Goal: Transaction & Acquisition: Download file/media

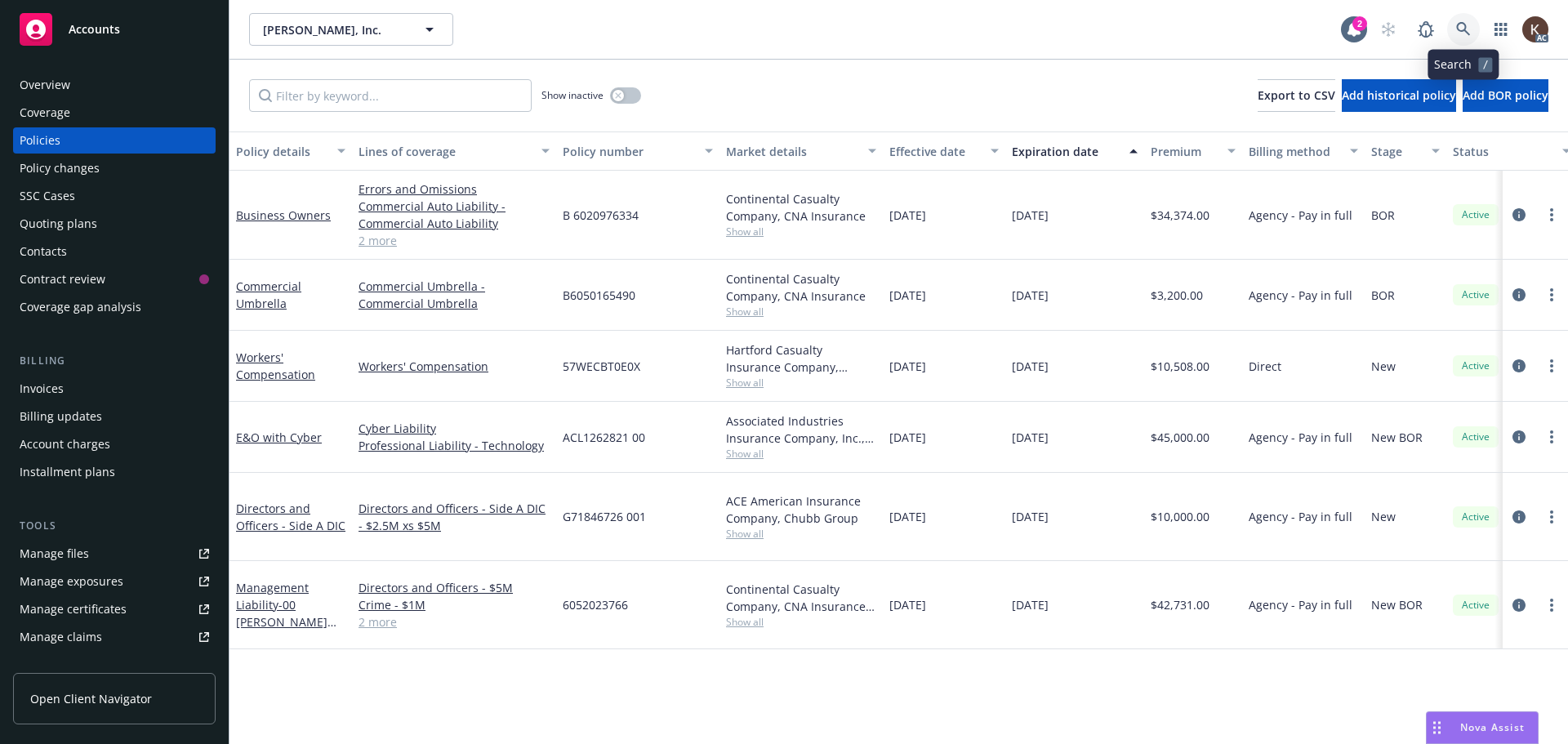
click at [1468, 28] on icon at bounding box center [1463, 29] width 14 height 14
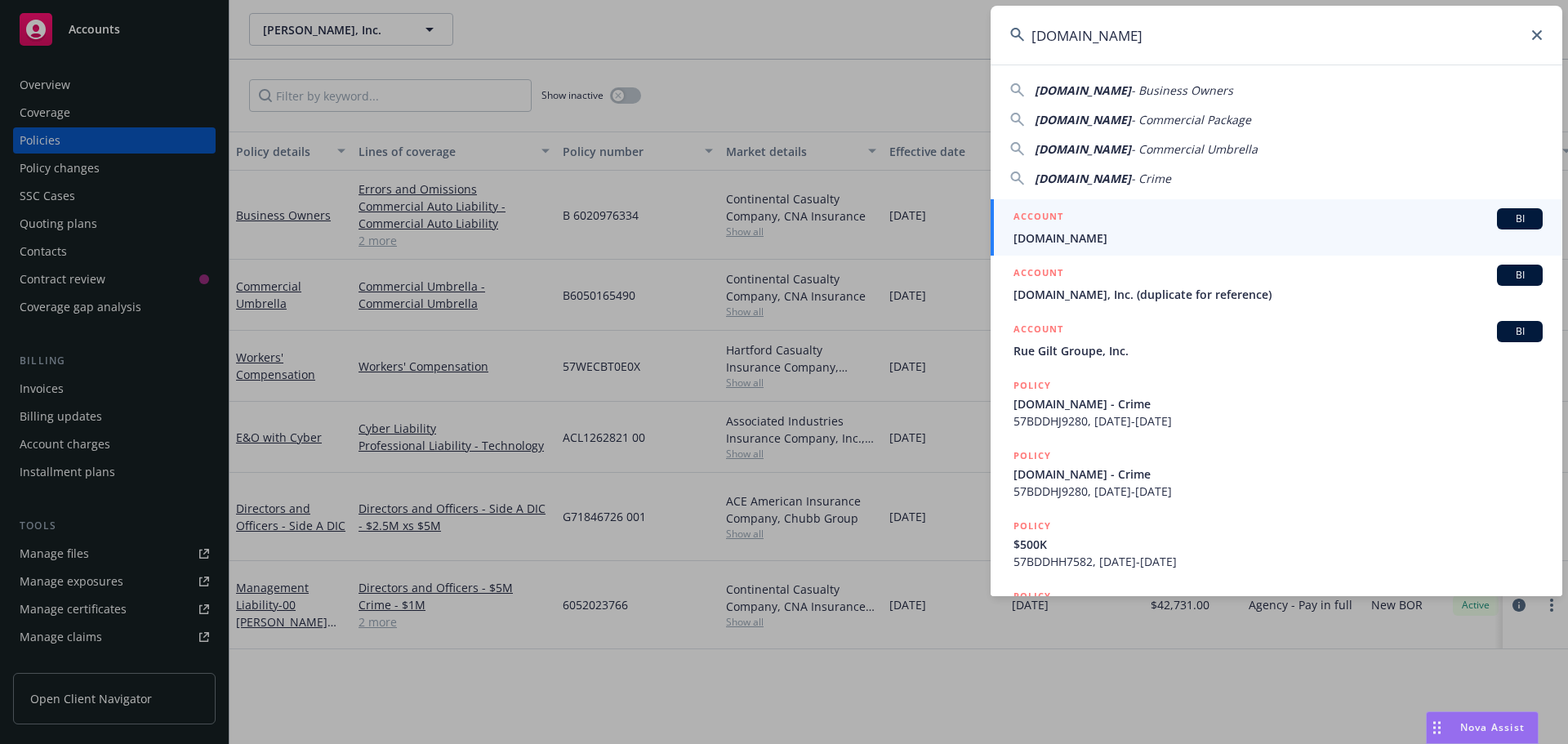
type input "Lob.com"
click at [1076, 232] on span "Lob.com" at bounding box center [1279, 238] width 529 height 17
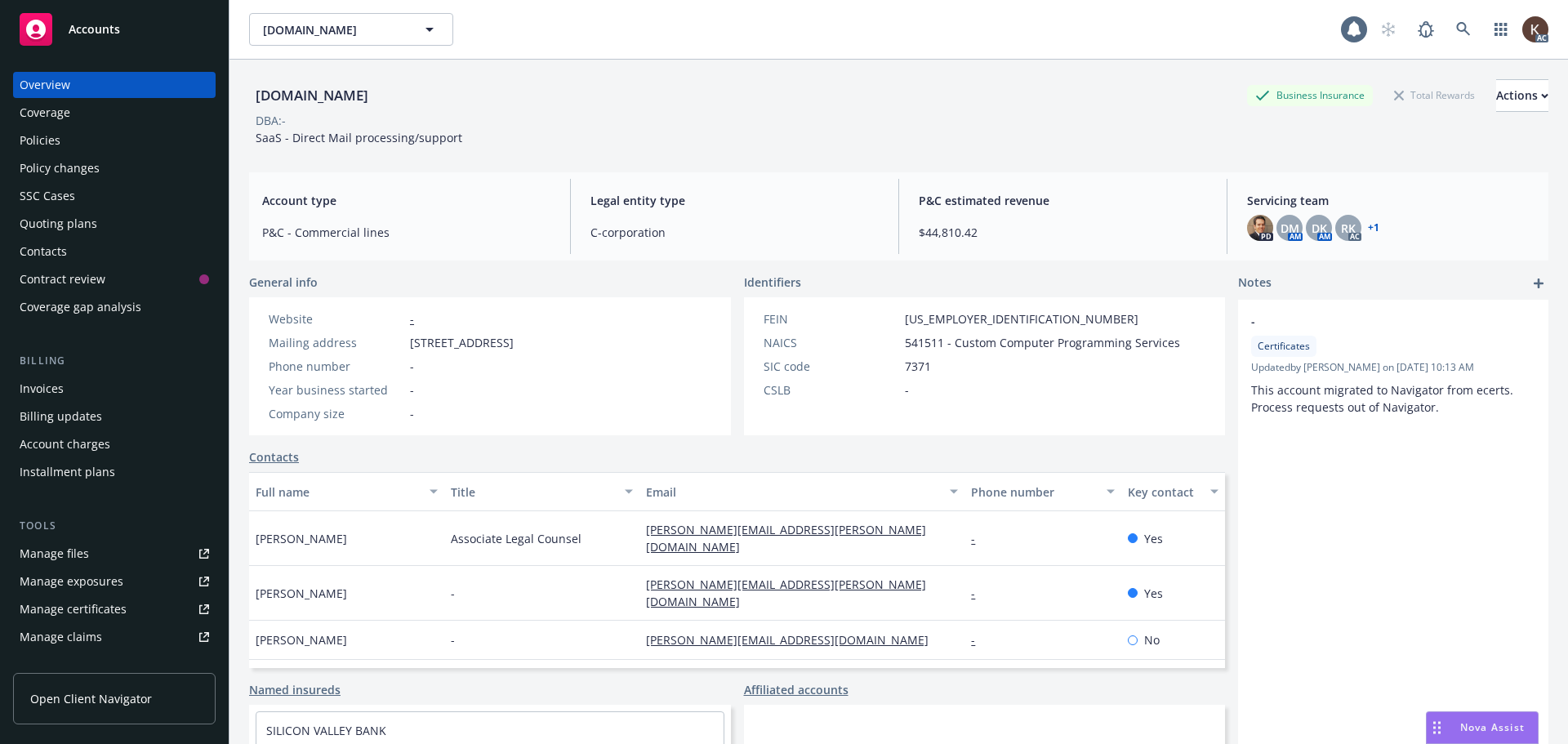
click at [53, 126] on div "Overview Coverage Policies Policy changes SSC Cases Quoting plans Contacts Cont…" at bounding box center [114, 196] width 203 height 249
click at [36, 140] on div "Policies" at bounding box center [40, 140] width 41 height 26
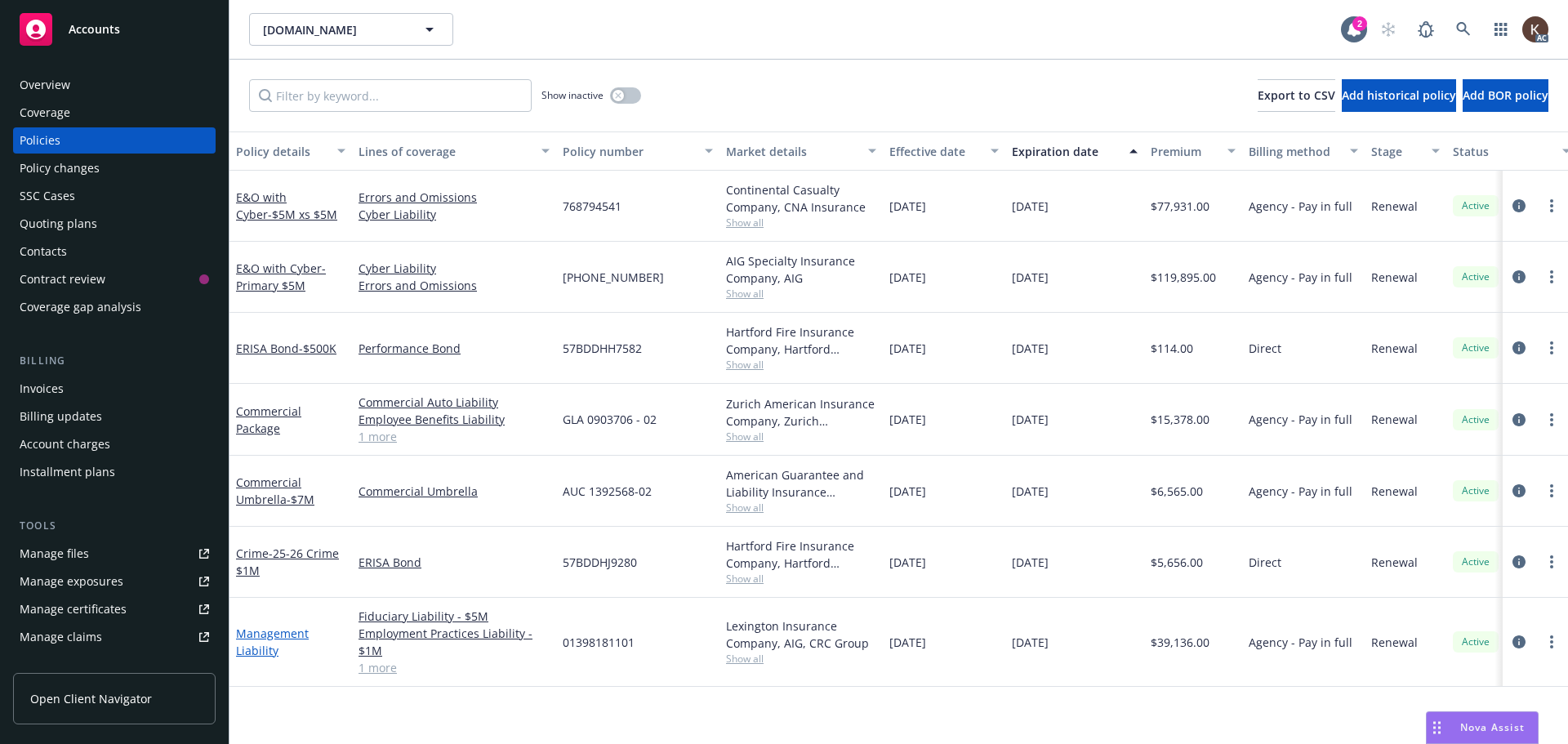
click at [302, 626] on link "Management Liability" at bounding box center [272, 642] width 73 height 33
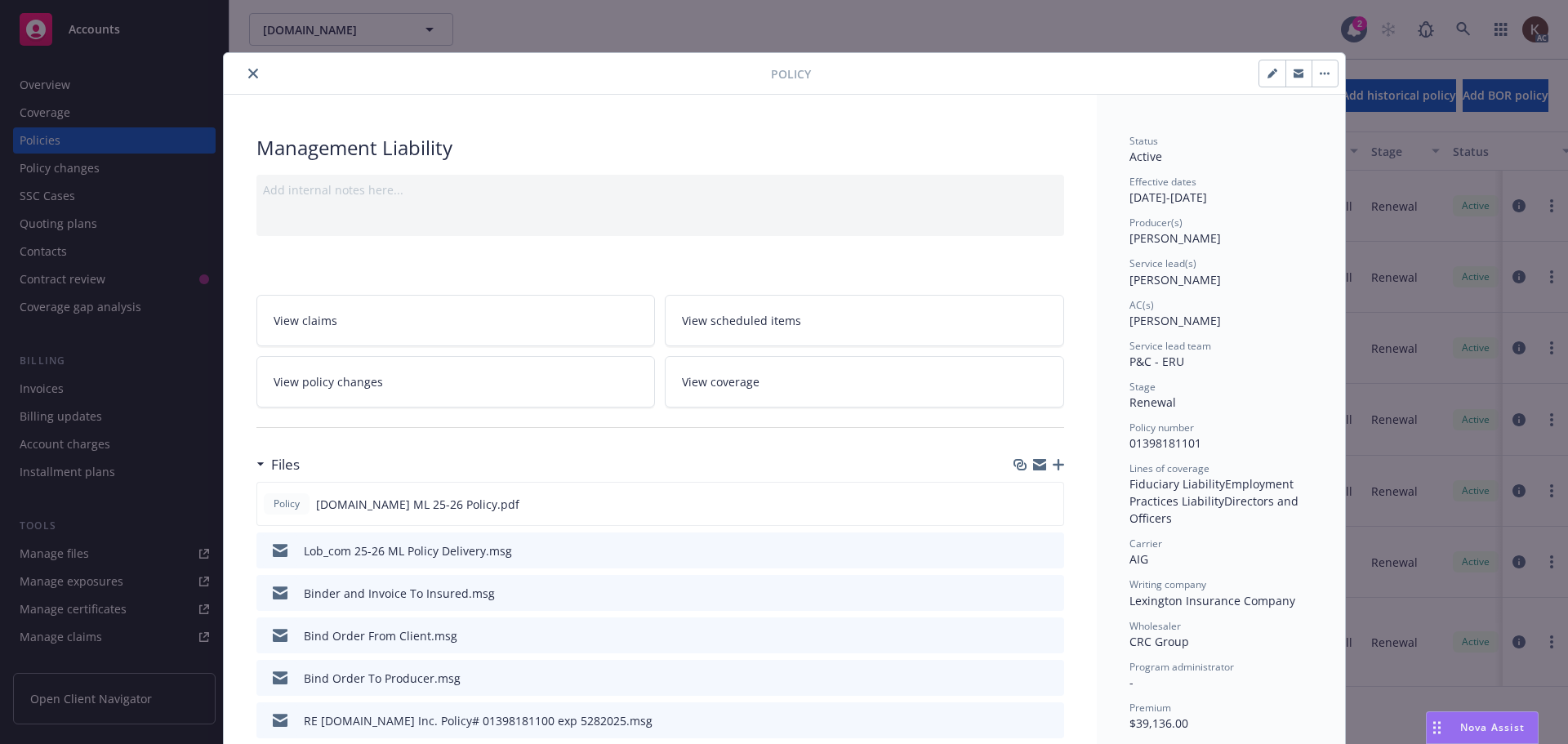
click at [249, 68] on icon "close" at bounding box center [254, 74] width 10 height 10
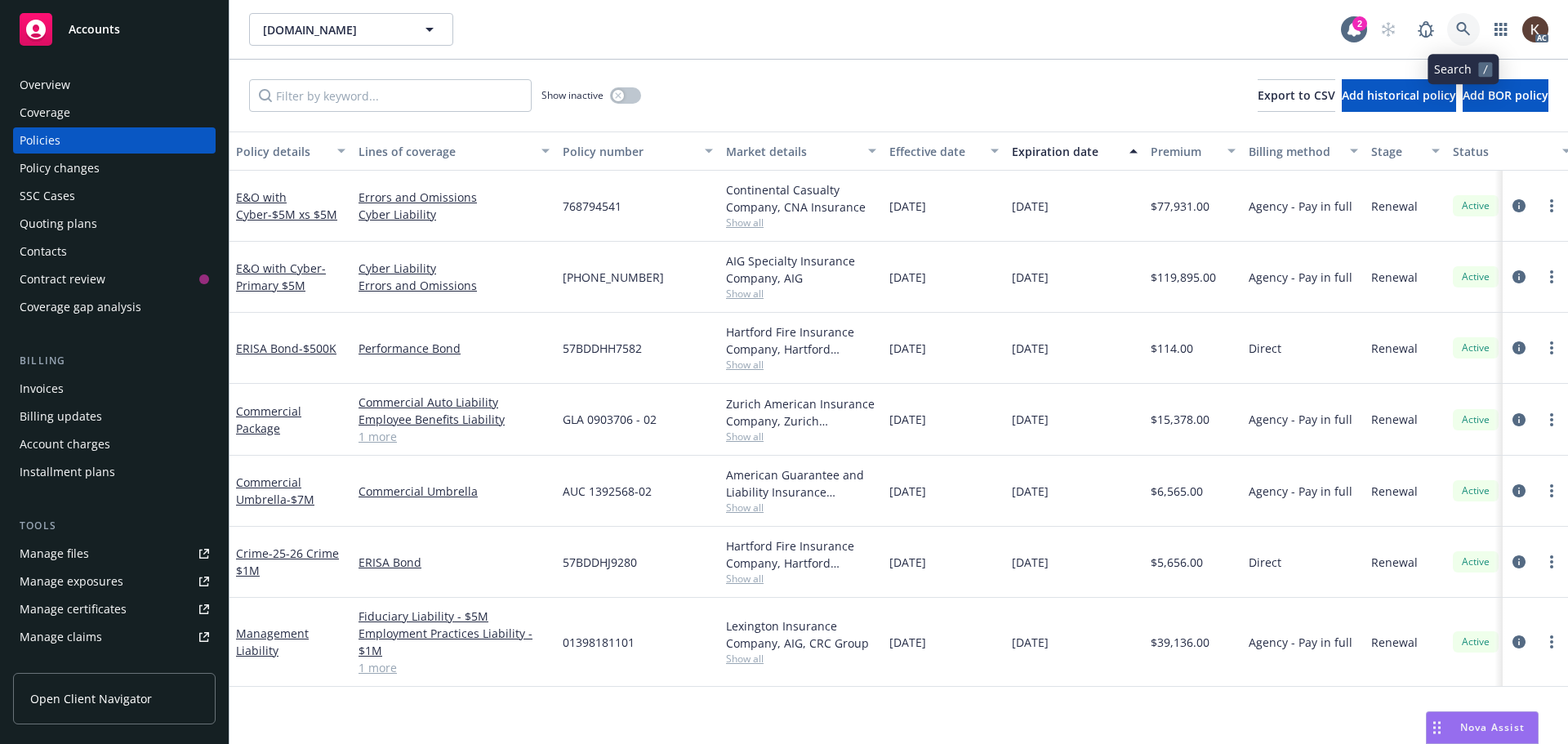
click at [1468, 31] on icon at bounding box center [1463, 29] width 14 height 14
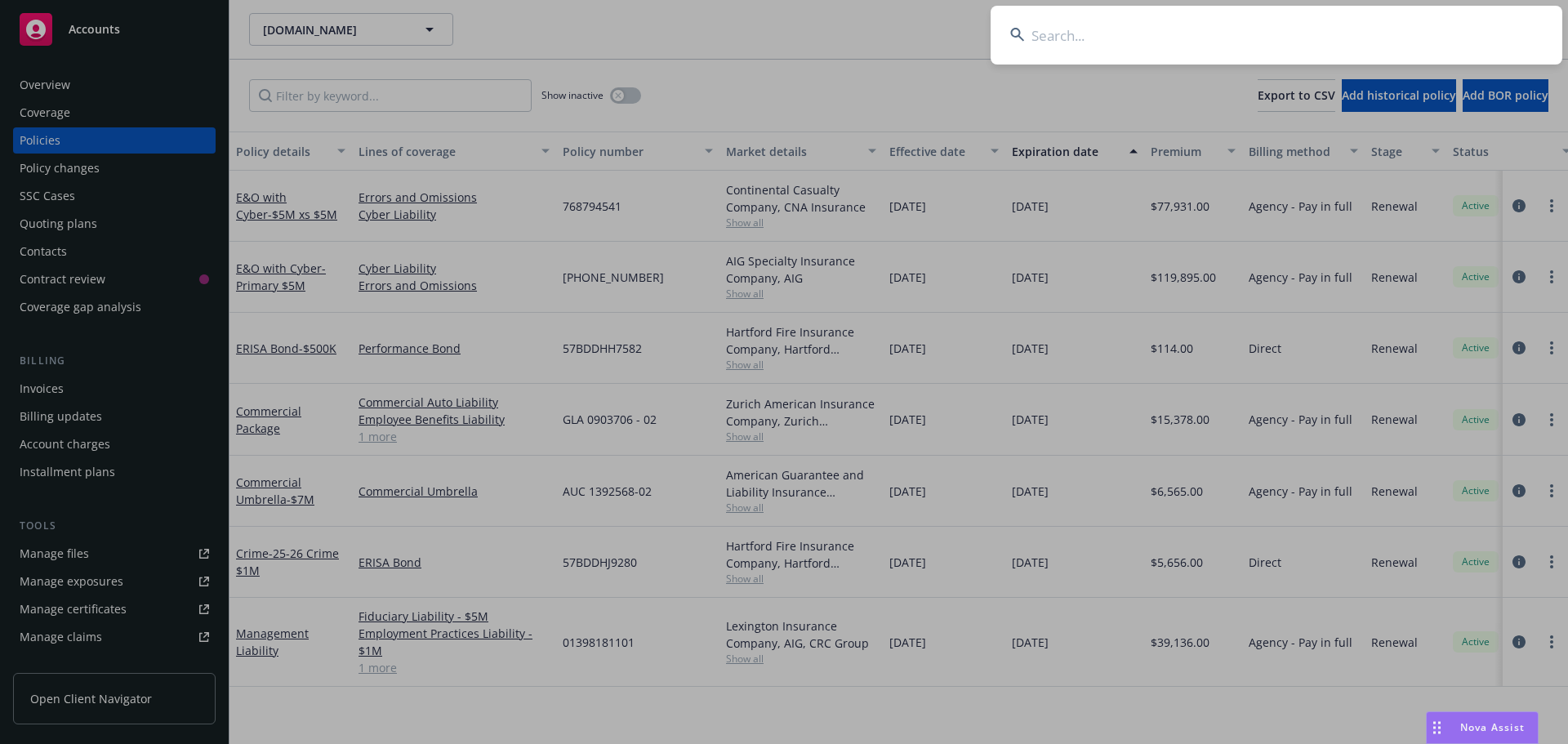
type input "l"
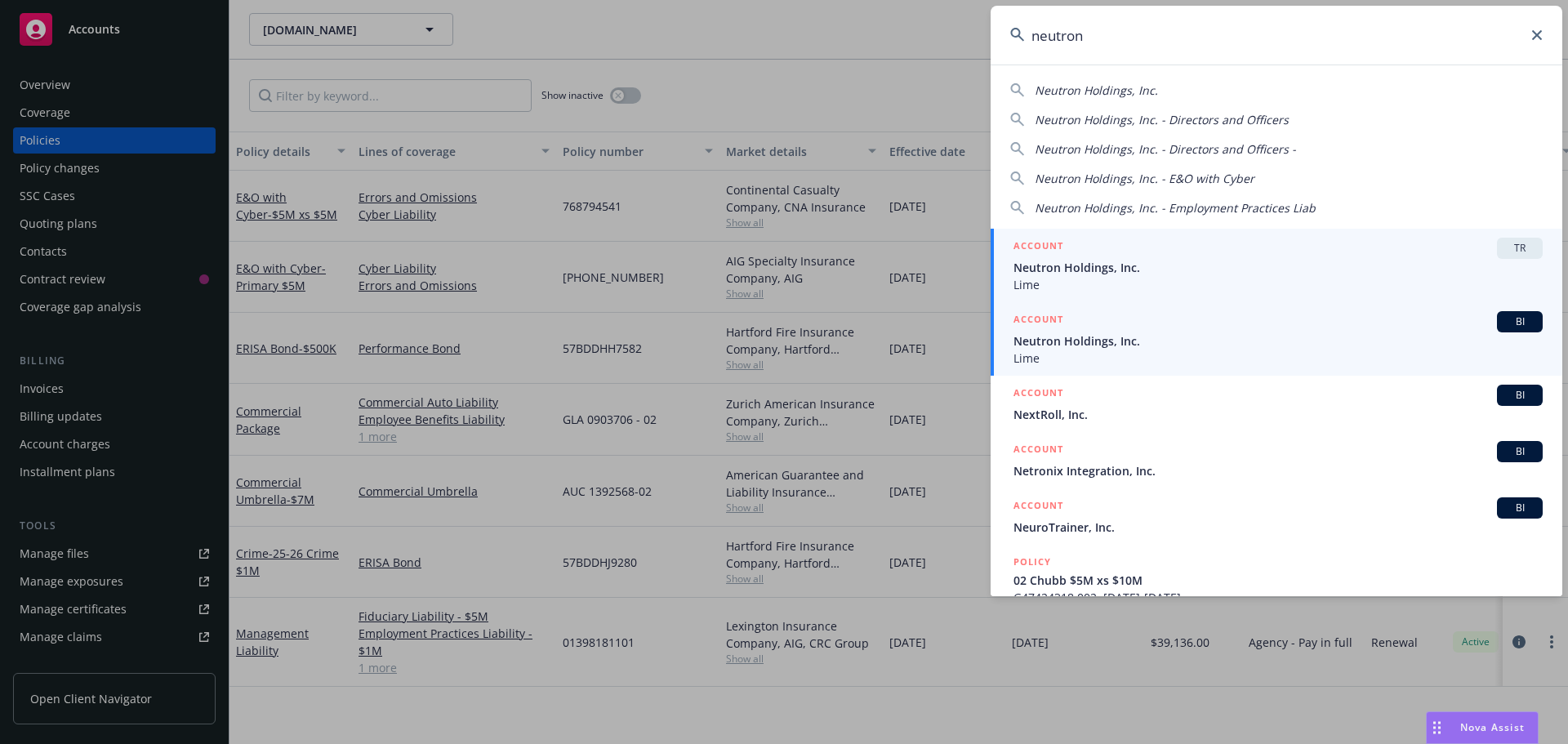
type input "neutron"
click at [1180, 347] on span "Neutron Holdings, Inc." at bounding box center [1279, 341] width 529 height 17
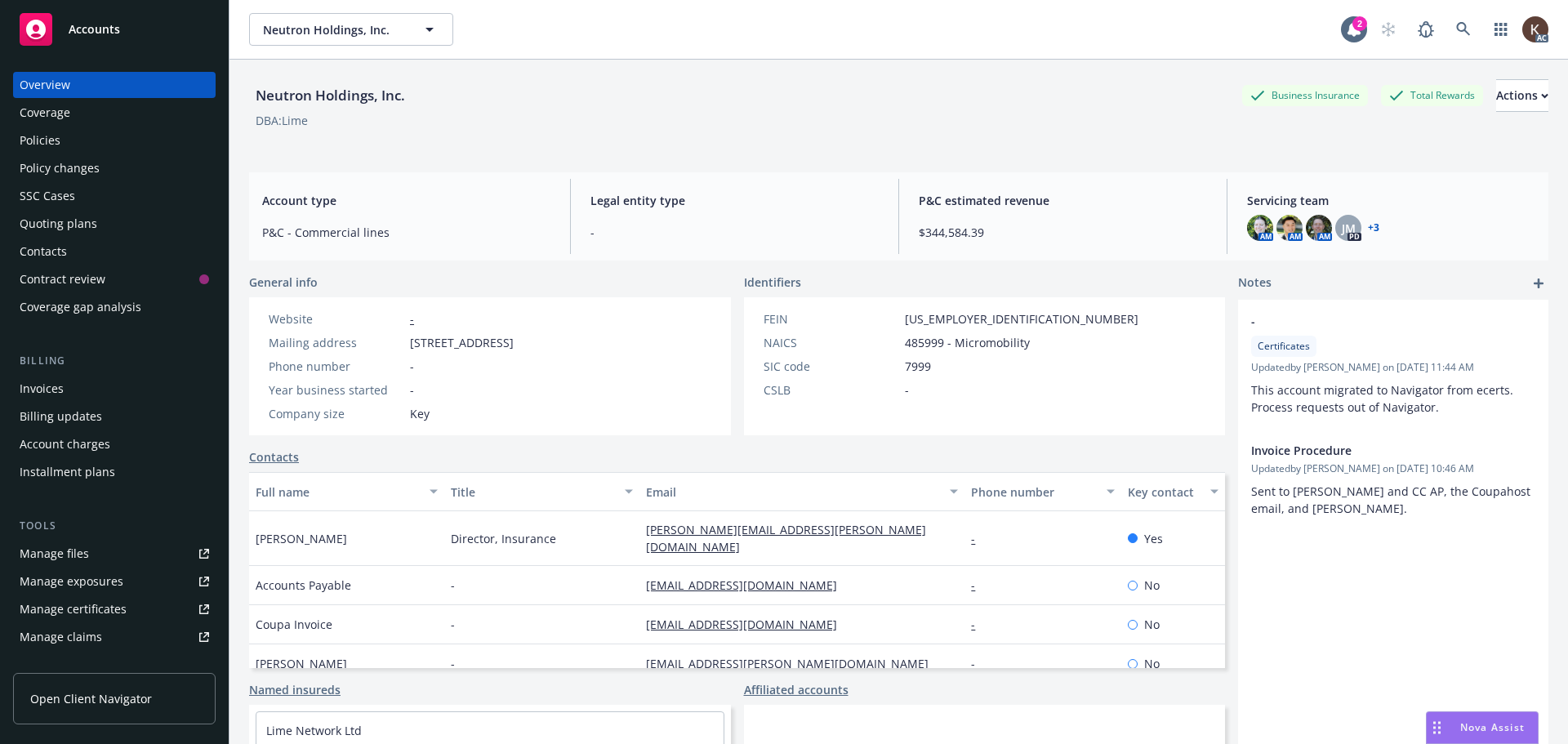
click at [1368, 230] on link "+ 3" at bounding box center [1374, 228] width 12 height 10
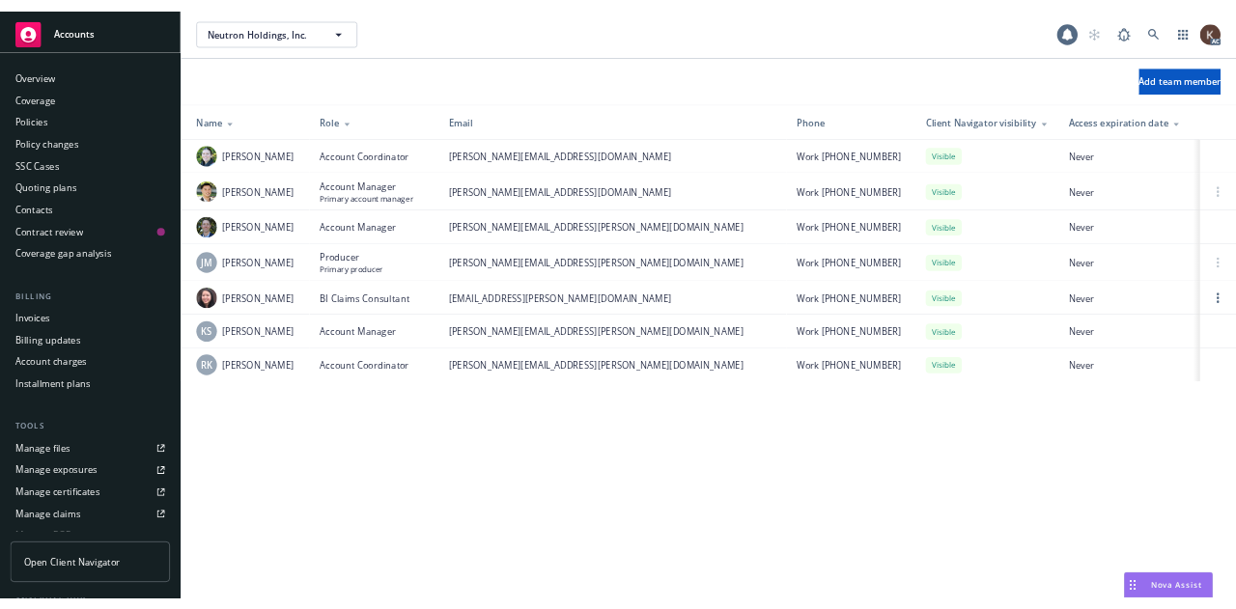
scroll to position [379, 0]
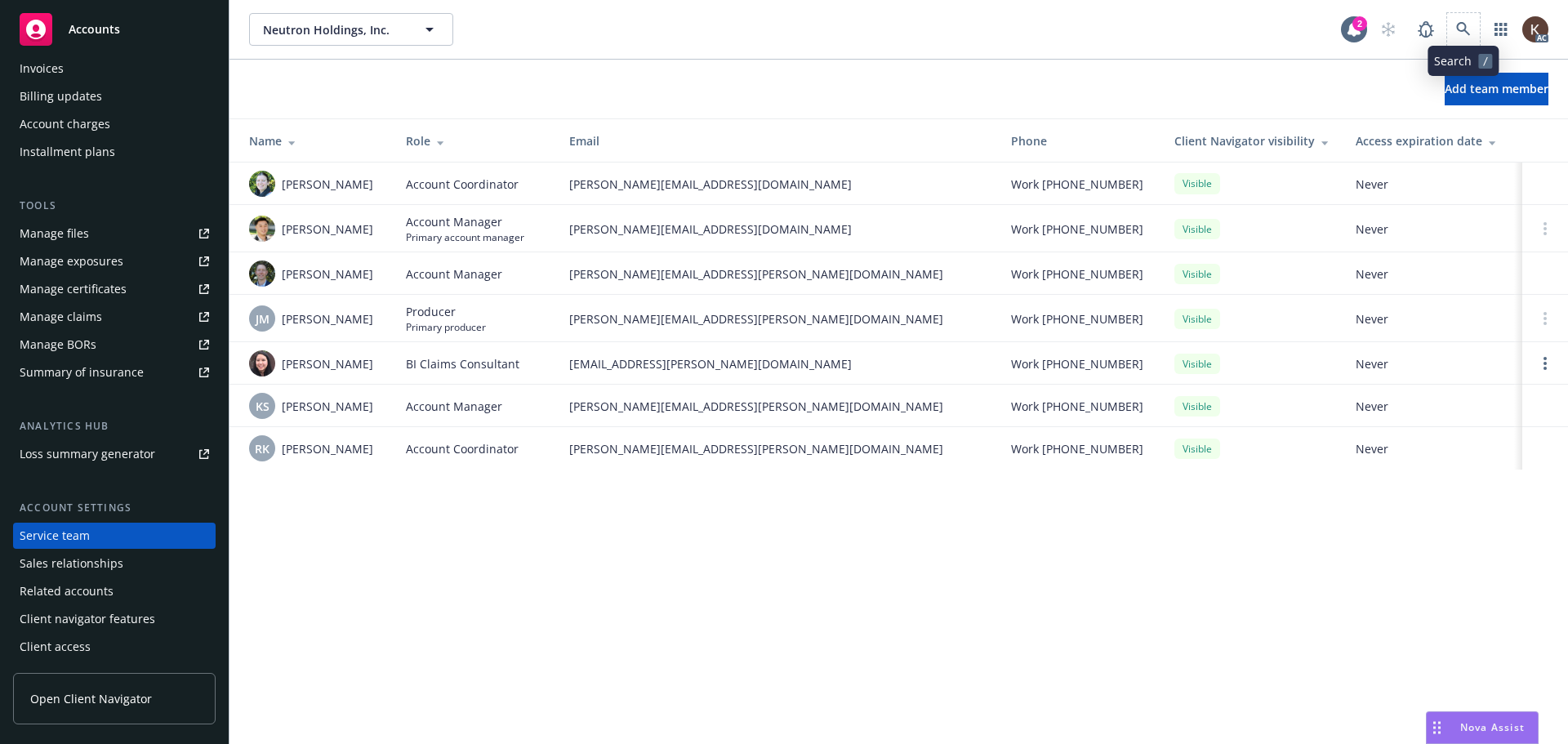
click at [1451, 40] on span at bounding box center [1464, 29] width 33 height 33
click at [1461, 32] on icon at bounding box center [1463, 29] width 14 height 14
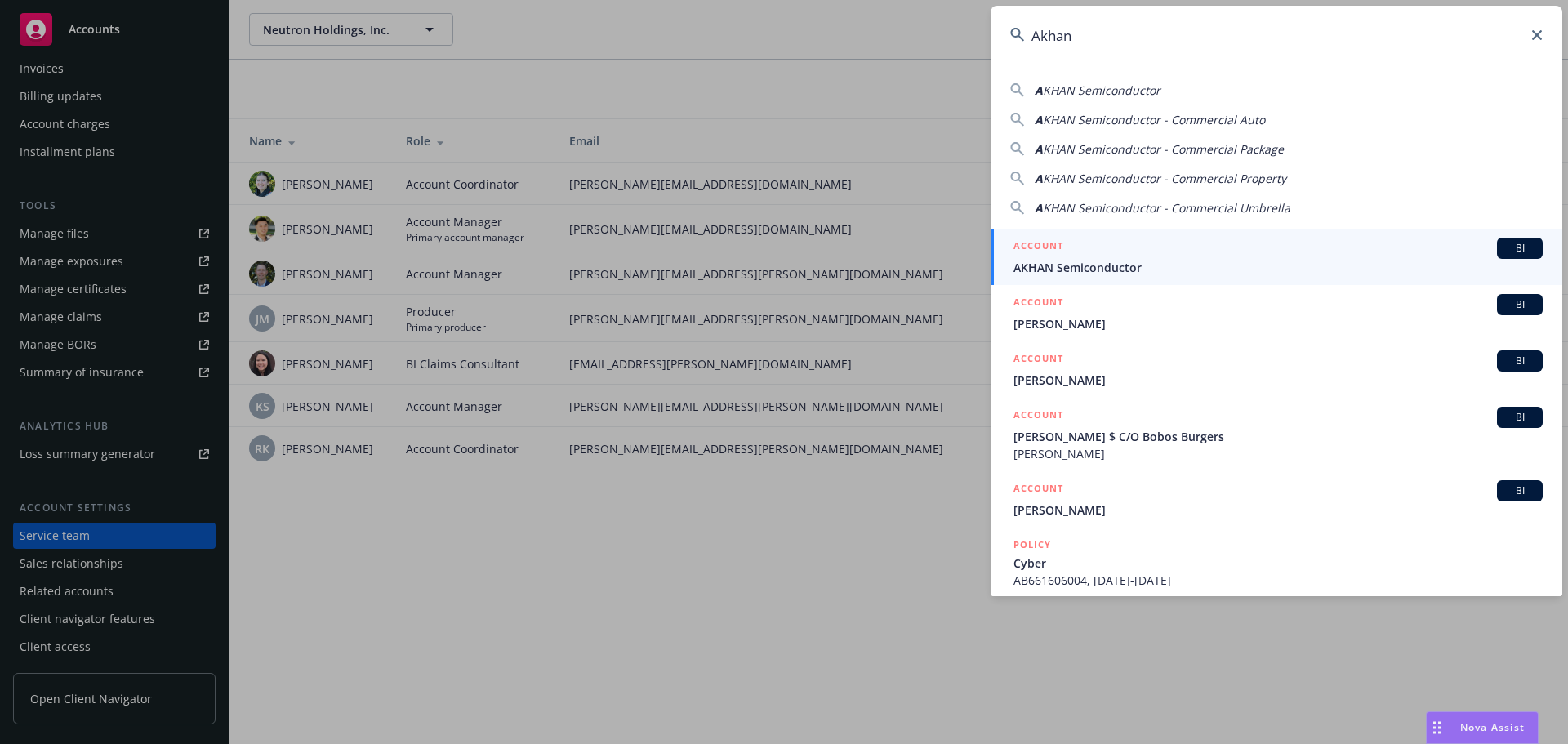
type input "Akhan"
click at [1217, 248] on div "ACCOUNT BI" at bounding box center [1279, 248] width 529 height 21
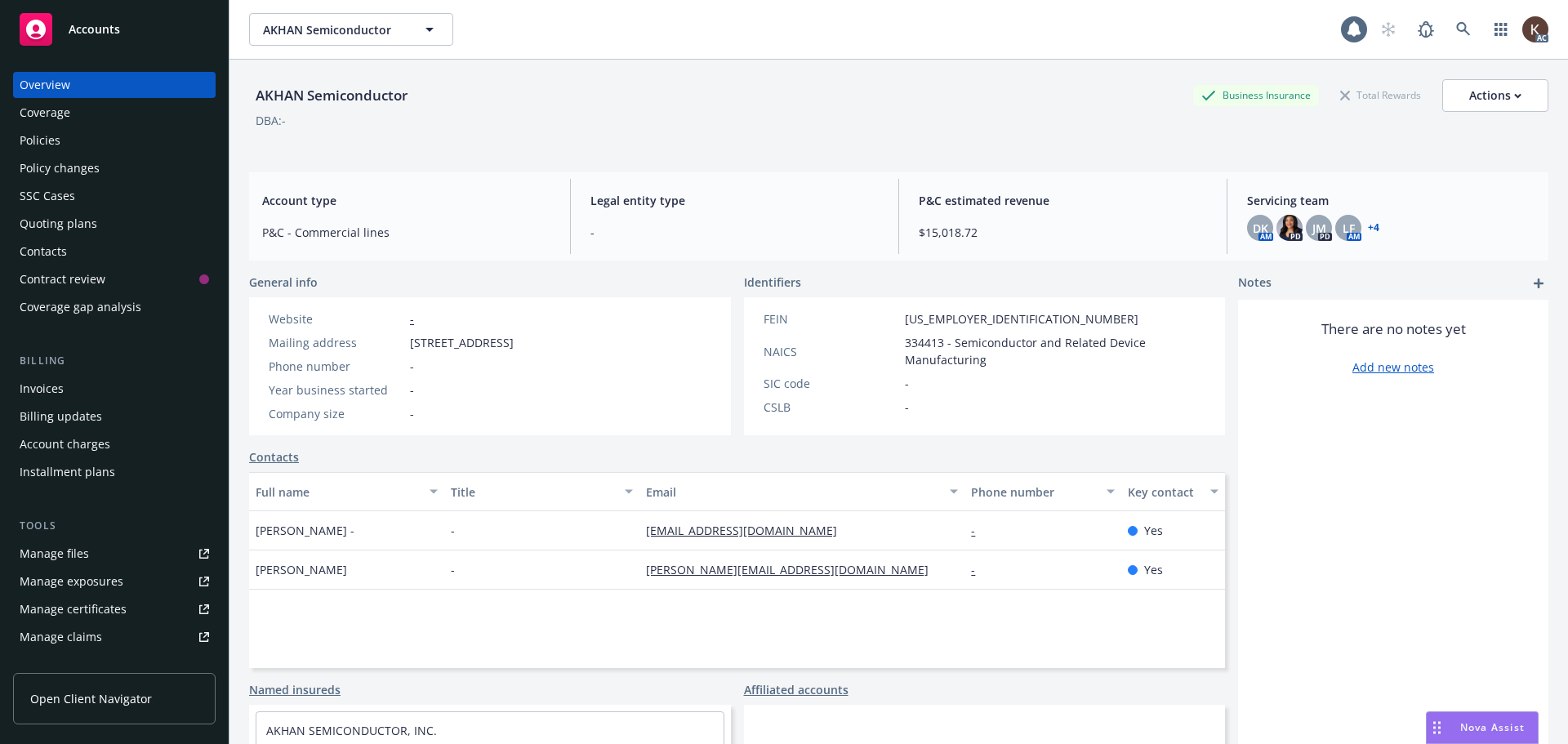
click at [25, 147] on div "Policies" at bounding box center [40, 140] width 41 height 26
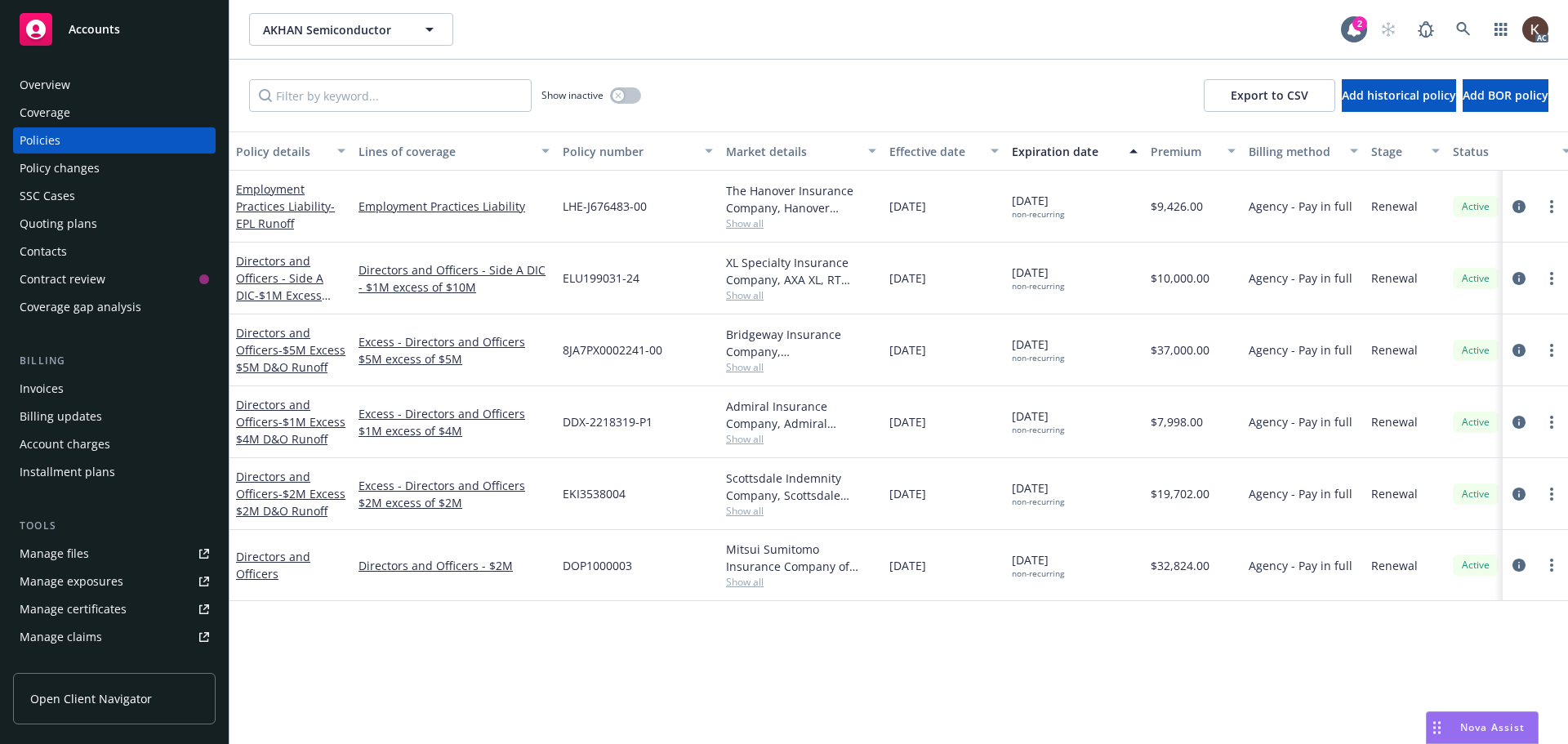
click at [278, 566] on div "Directors and Officers" at bounding box center [290, 565] width 109 height 35
click at [260, 572] on link "Directors and Officers" at bounding box center [273, 565] width 74 height 33
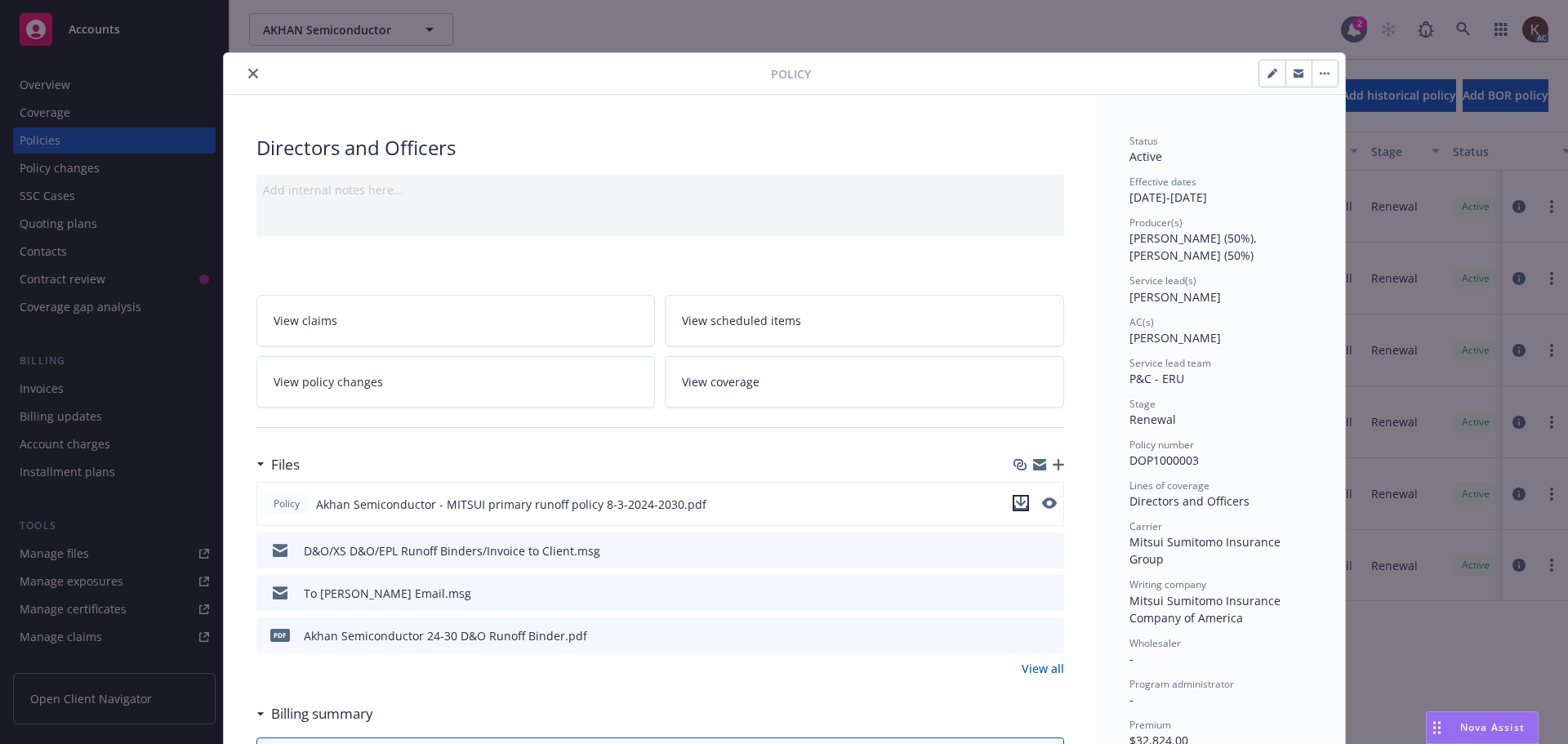
click at [1019, 503] on icon "download file" at bounding box center [1021, 502] width 13 height 13
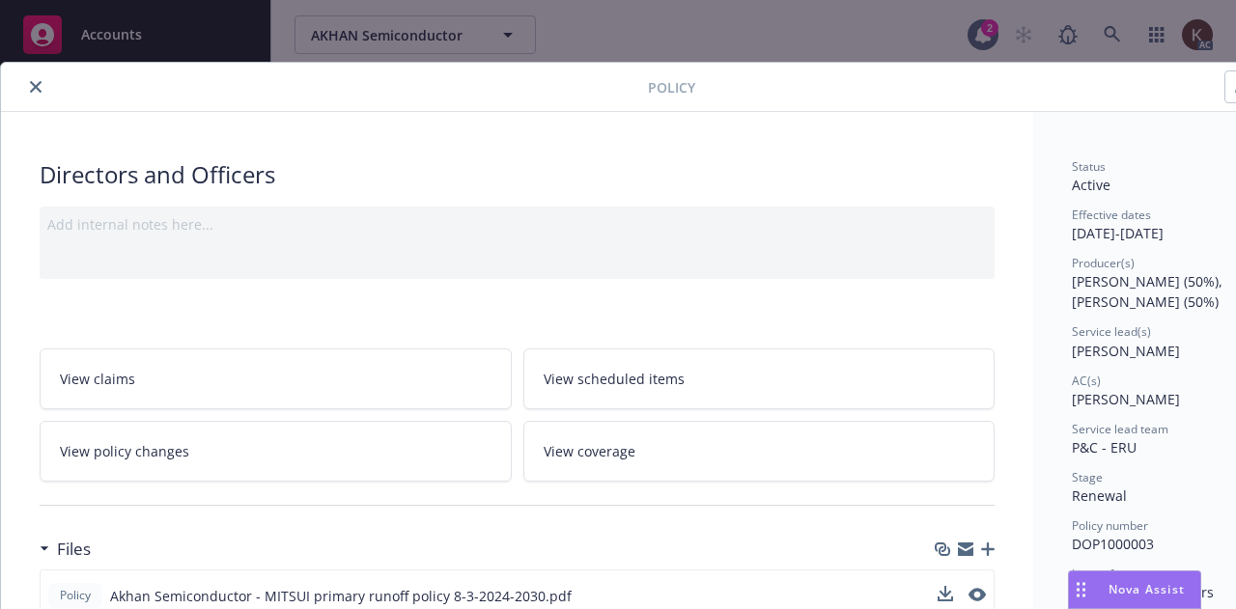
click at [37, 89] on icon "close" at bounding box center [36, 87] width 12 height 12
